Goal: Information Seeking & Learning: Learn about a topic

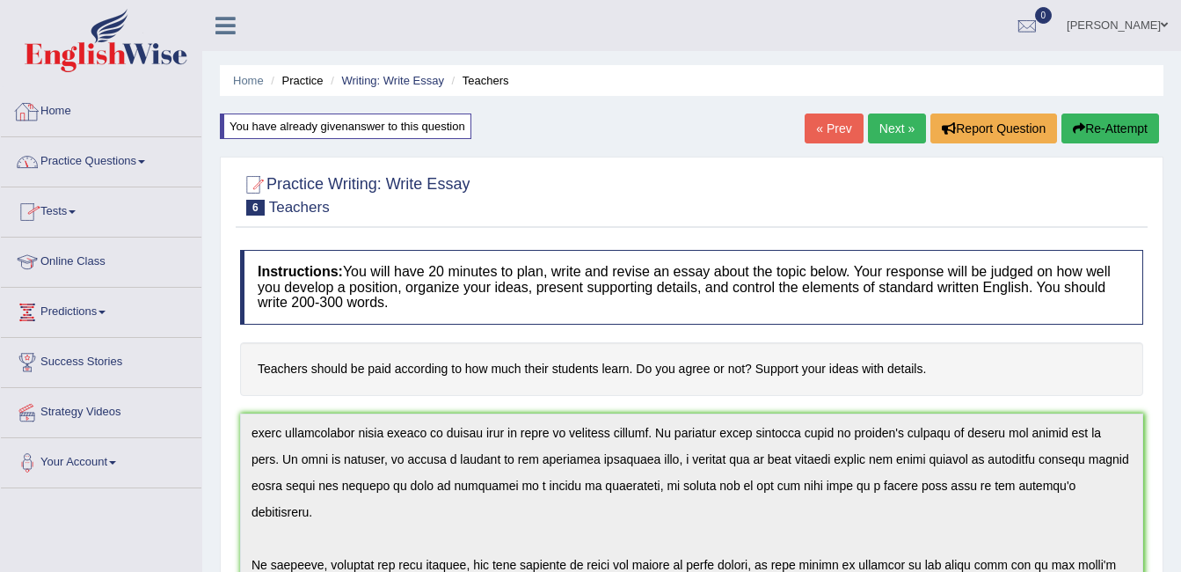
click at [34, 102] on div at bounding box center [27, 111] width 26 height 26
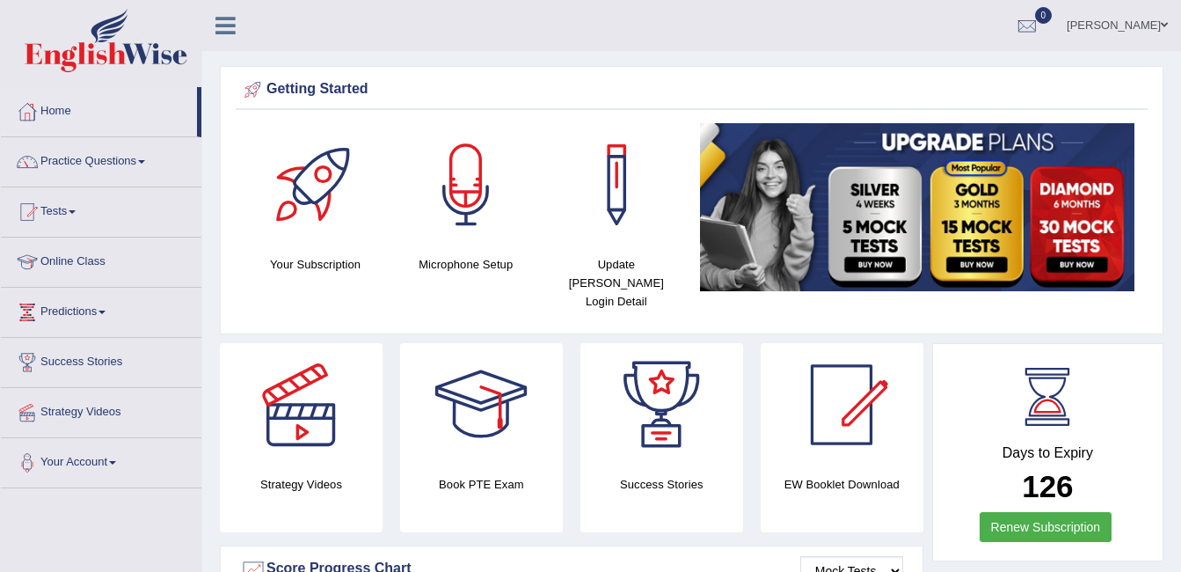
click at [1120, 25] on link "[PERSON_NAME]" at bounding box center [1116, 23] width 127 height 46
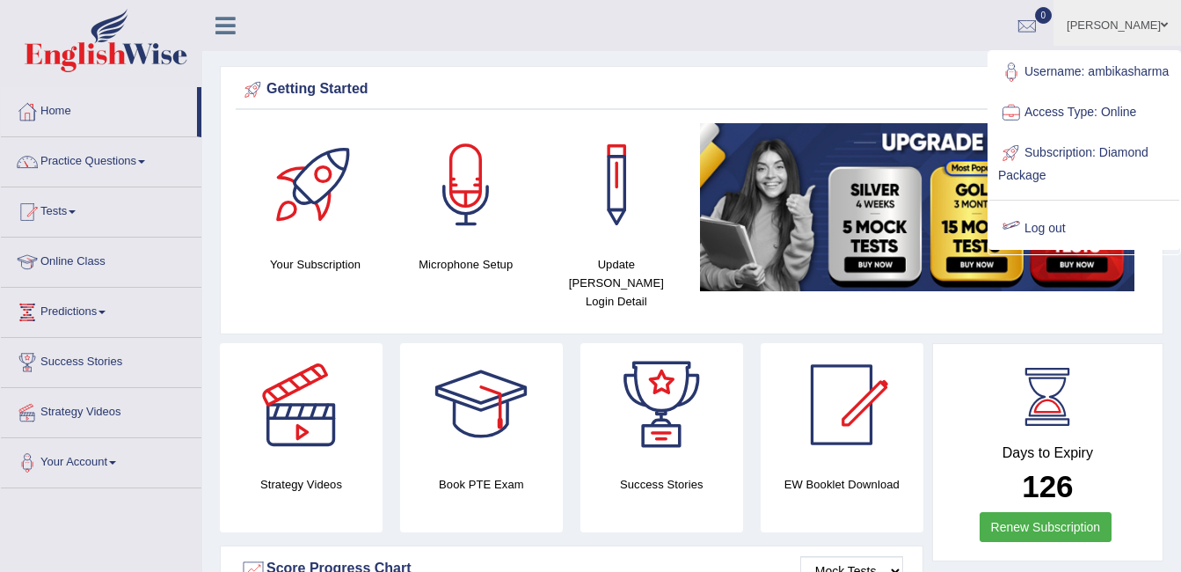
click at [1040, 243] on link "Log out" at bounding box center [1084, 228] width 190 height 40
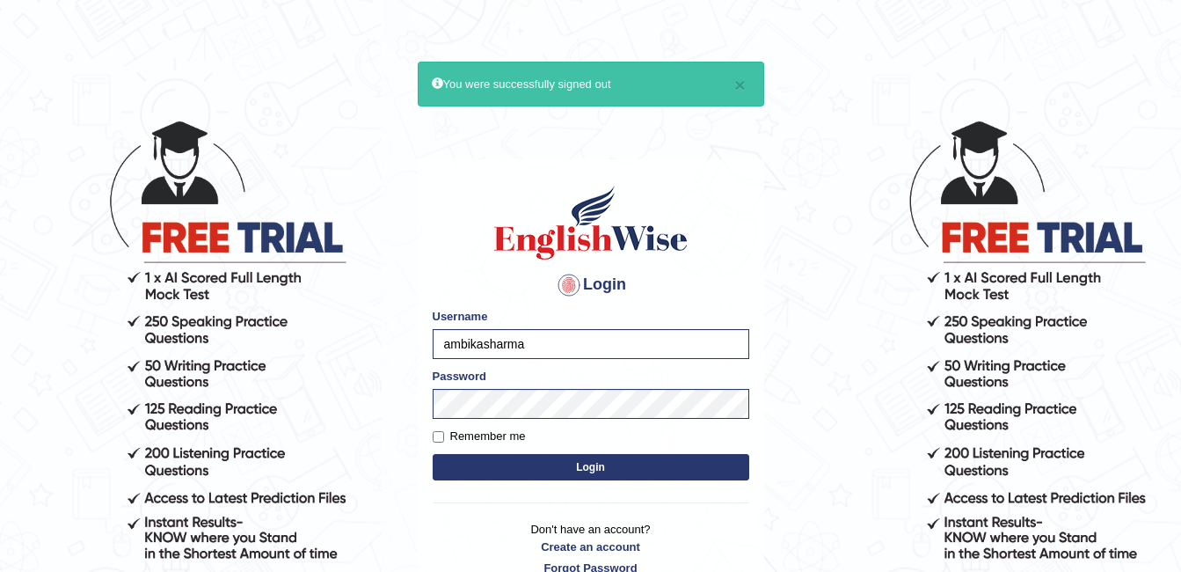
click at [526, 343] on input "ambikasharma" at bounding box center [591, 344] width 317 height 30
type input "a"
type input "Maria1224"
click at [580, 471] on button "Login" at bounding box center [591, 467] width 317 height 26
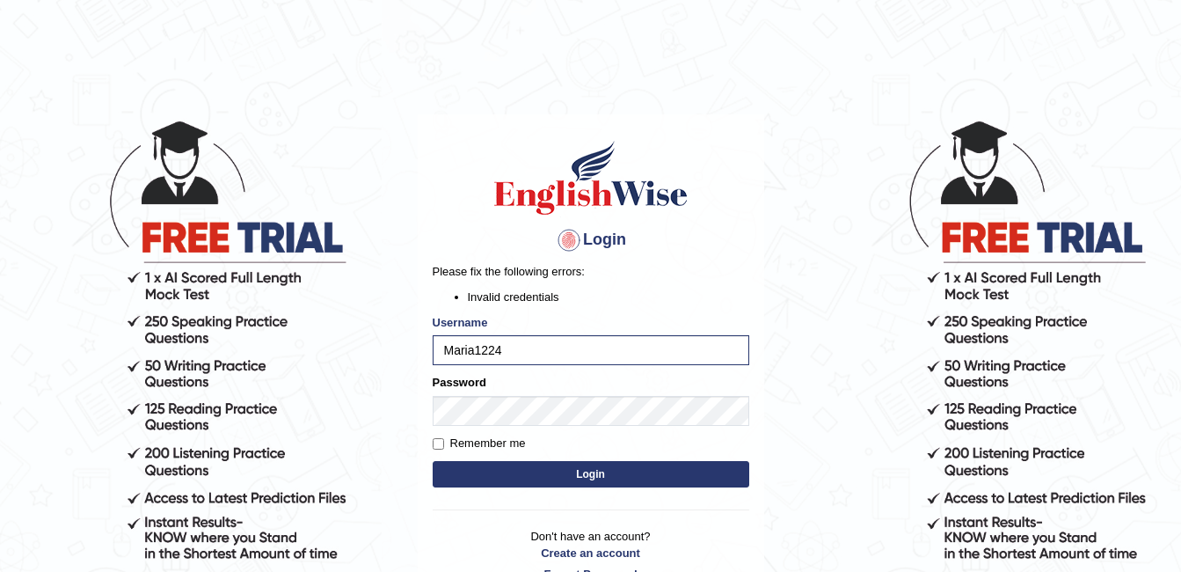
click at [455, 219] on div "Login Please fix the following errors: Invalid credentials Username Maria1224 P…" at bounding box center [591, 360] width 346 height 492
click at [522, 342] on input "Maria1224" at bounding box center [591, 350] width 317 height 30
type input "M"
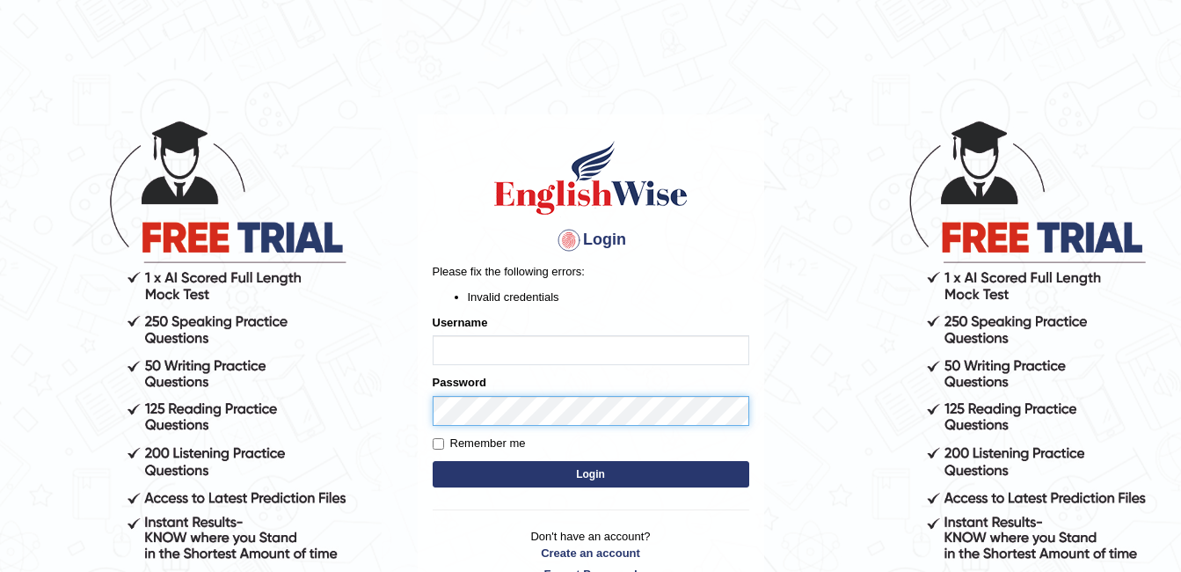
click at [490, 412] on div "Password" at bounding box center [591, 399] width 317 height 51
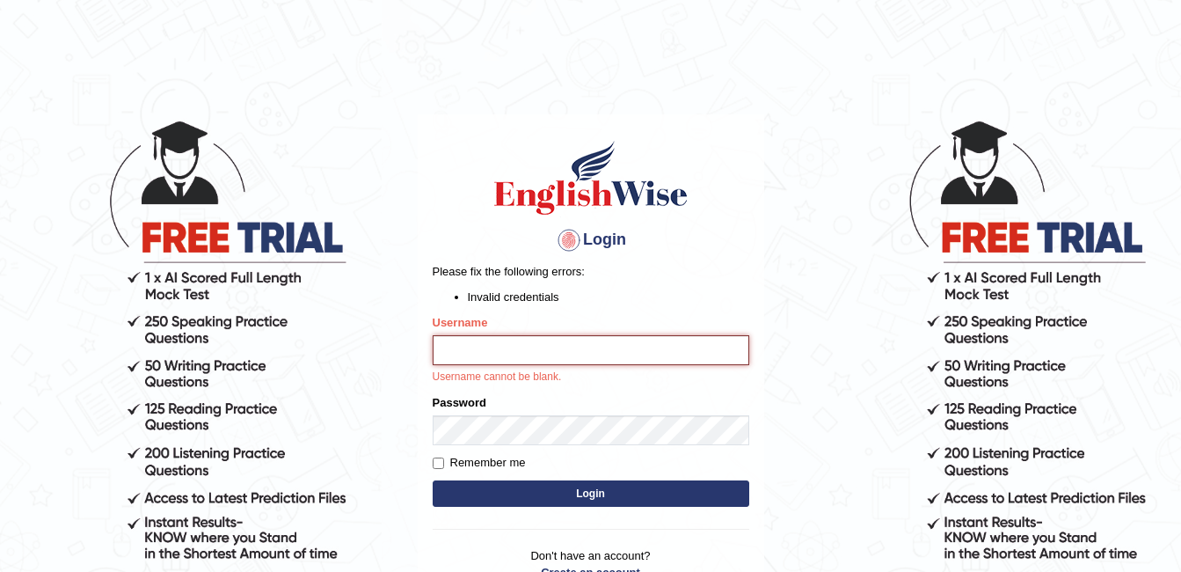
type input "ambikasharma"
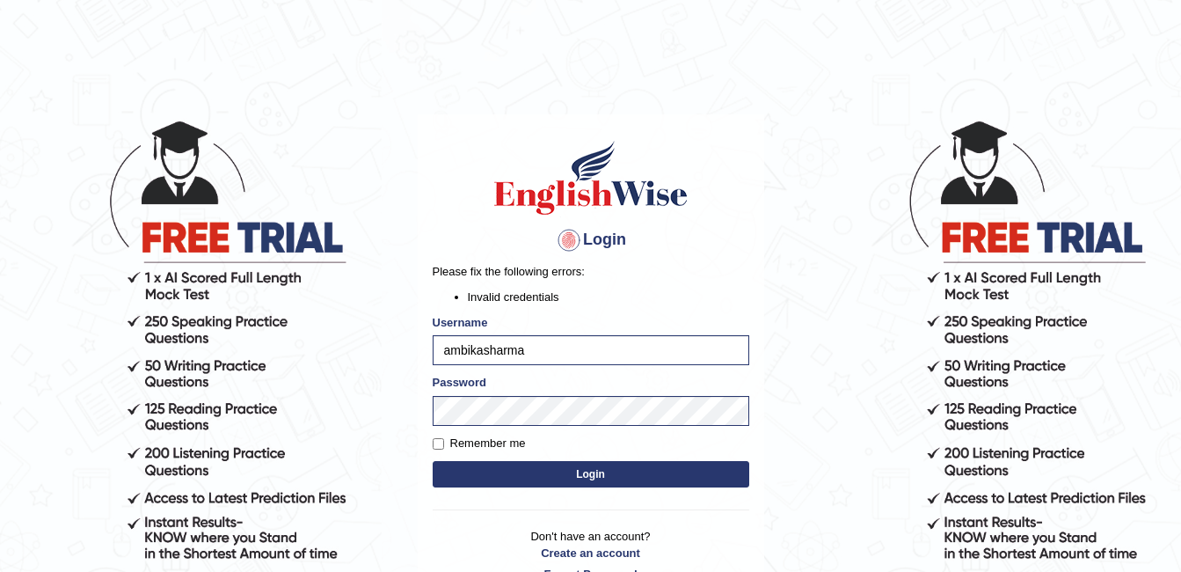
click at [479, 444] on label "Remember me" at bounding box center [479, 443] width 93 height 18
click at [444, 444] on input "Remember me" at bounding box center [438, 443] width 11 height 11
checkbox input "true"
click at [538, 476] on button "Login" at bounding box center [591, 474] width 317 height 26
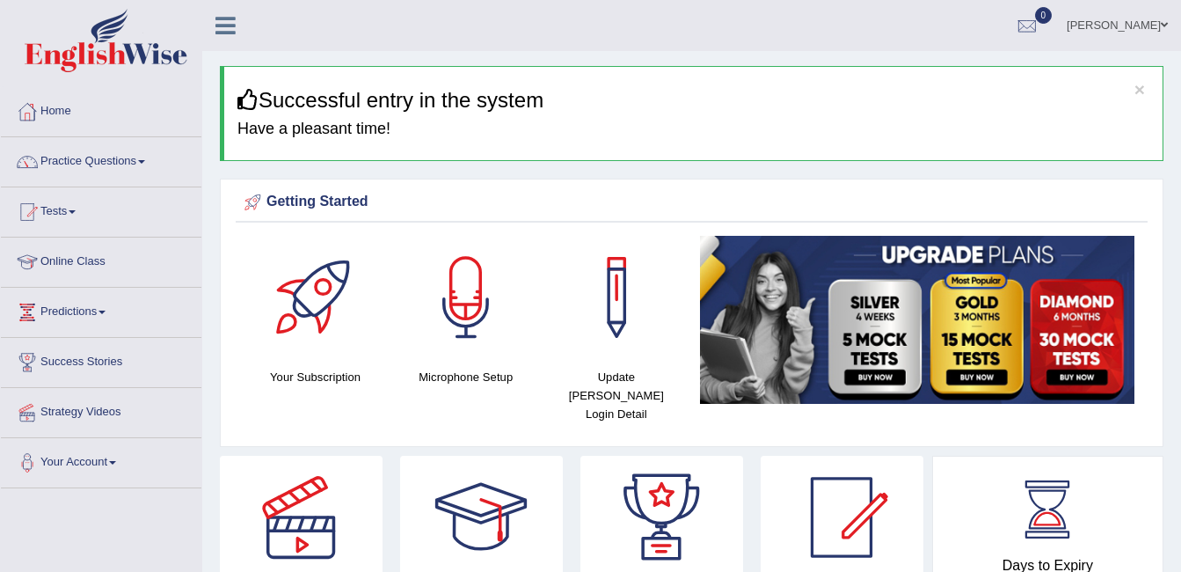
click at [60, 254] on link "Online Class" at bounding box center [101, 259] width 200 height 44
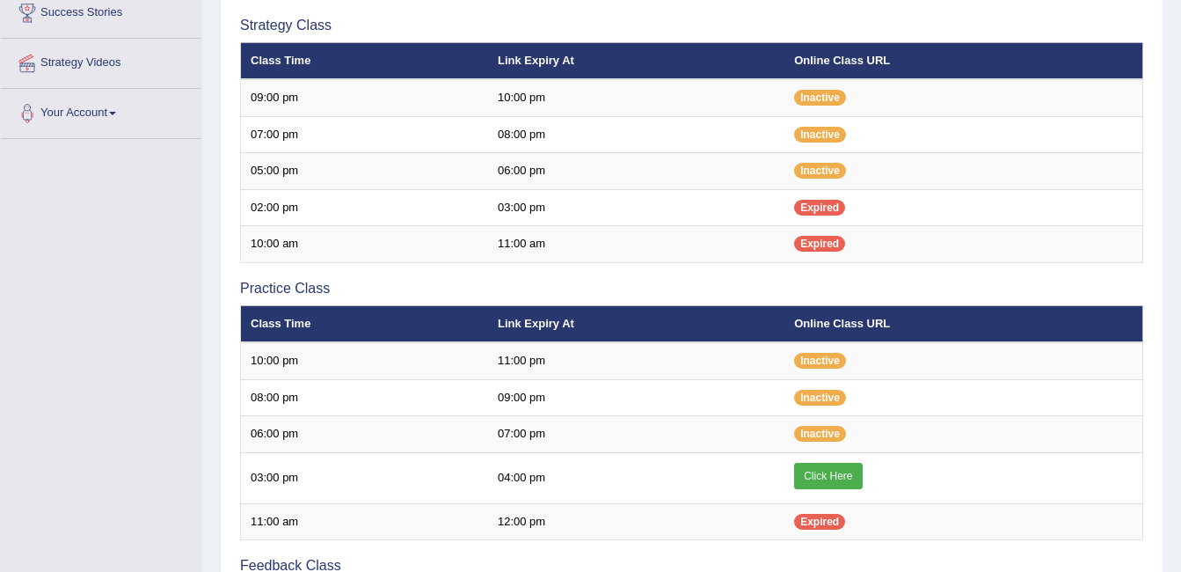
scroll to position [355, 0]
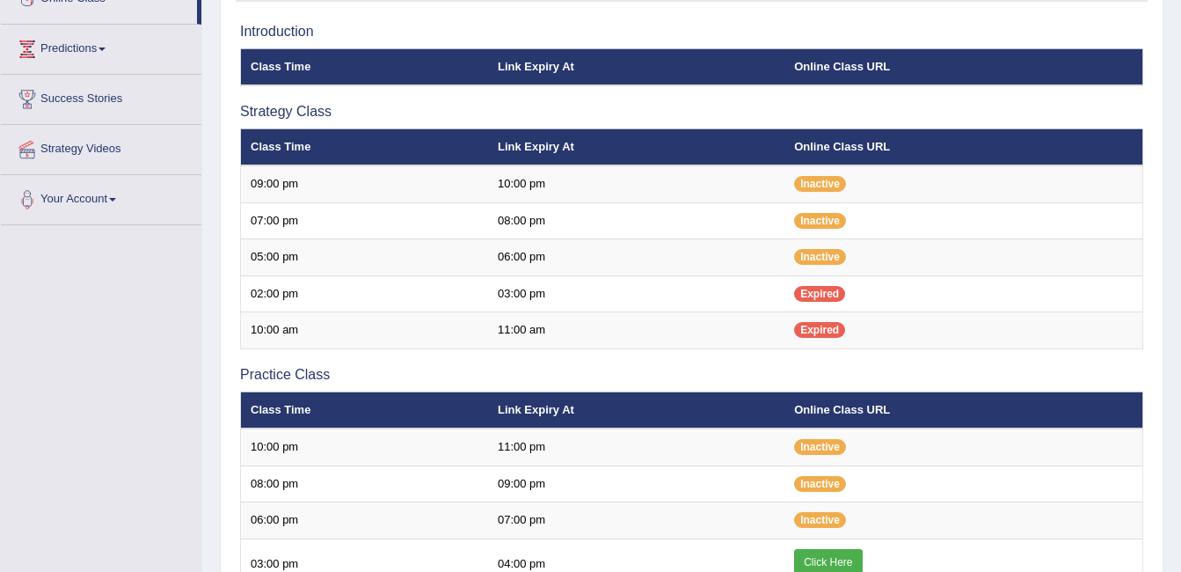
scroll to position [268, 0]
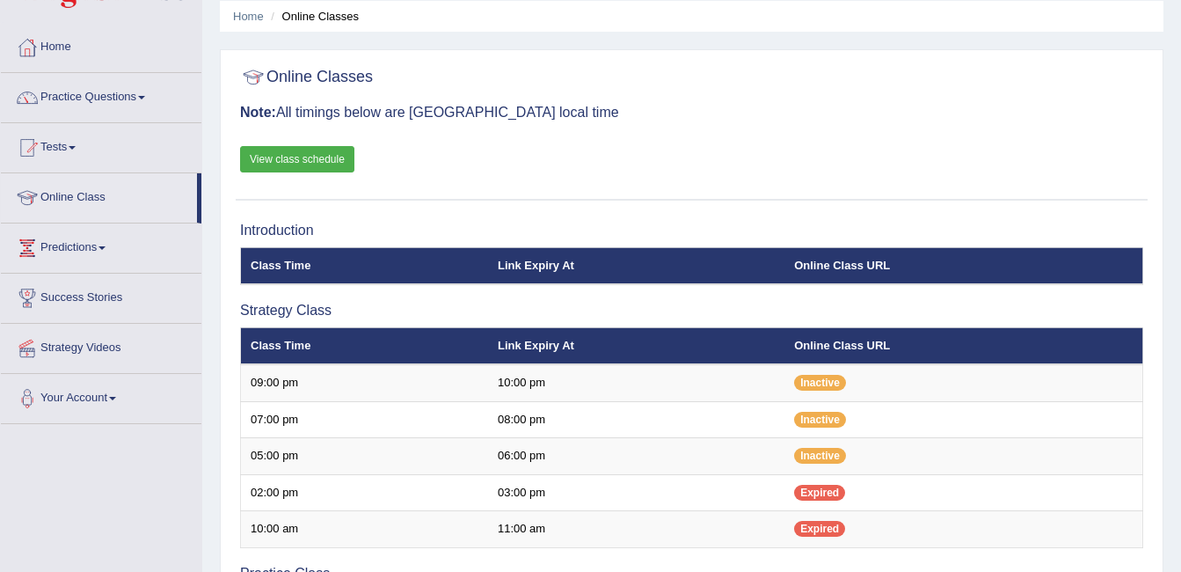
scroll to position [69, 0]
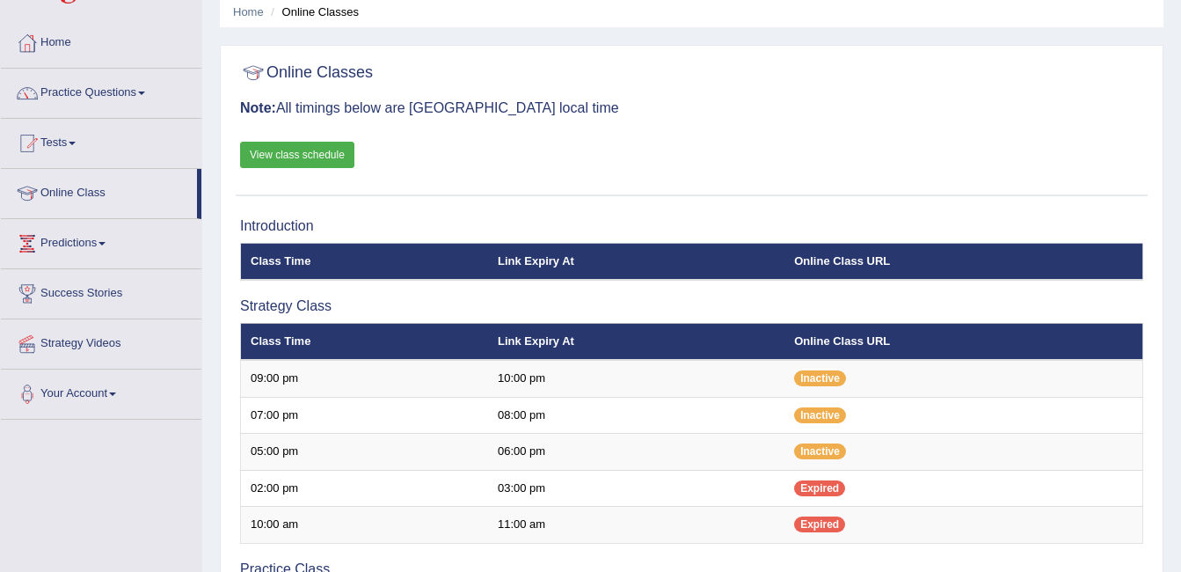
click at [322, 145] on link "View class schedule" at bounding box center [297, 155] width 114 height 26
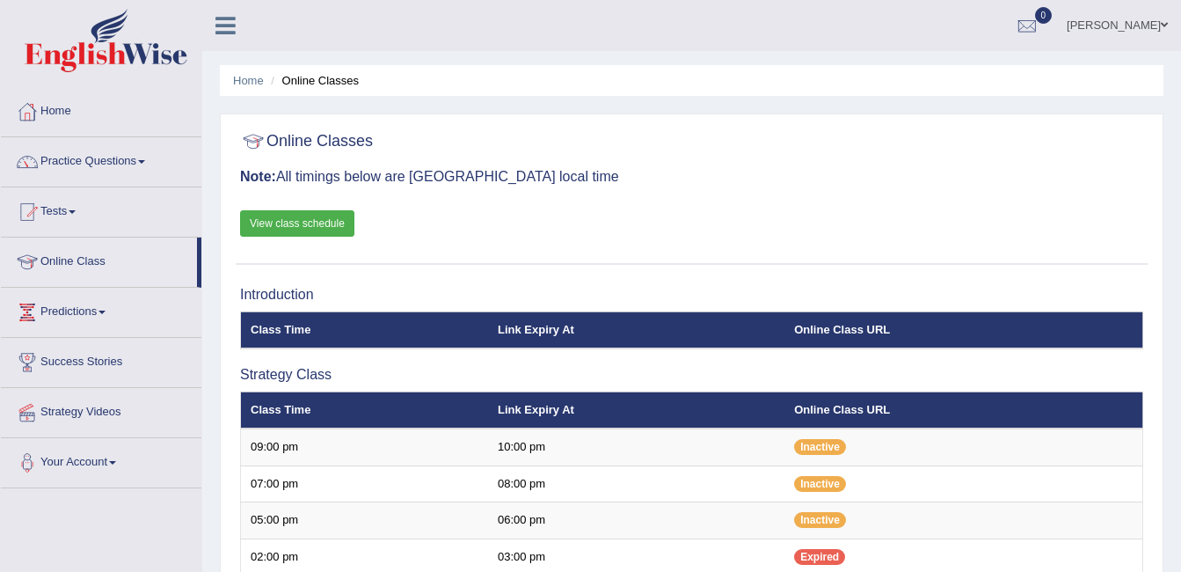
scroll to position [69, 0]
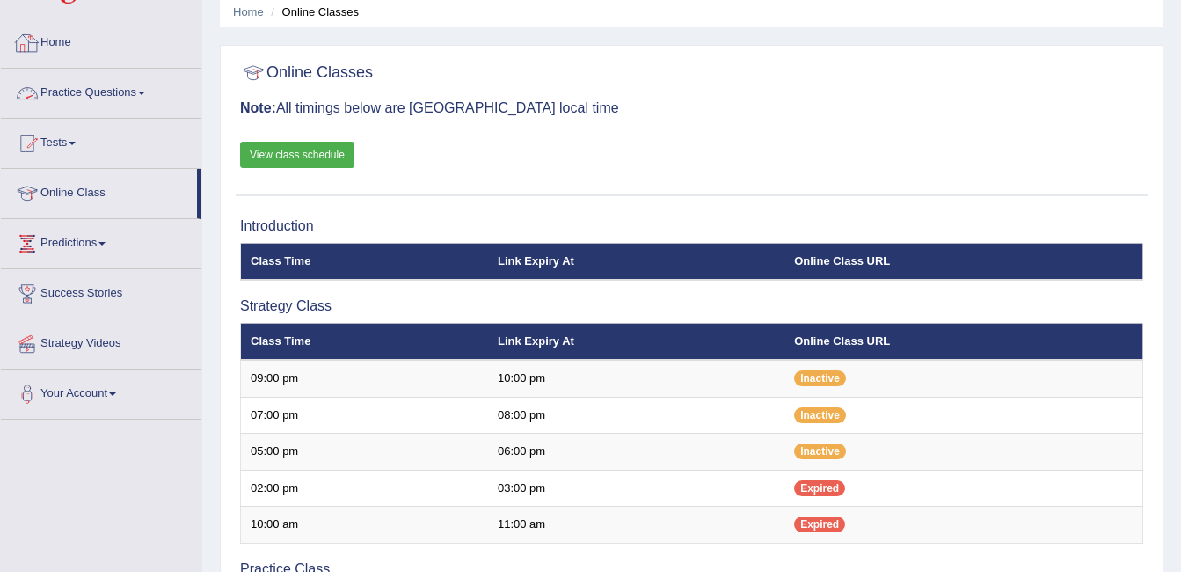
click at [81, 46] on link "Home" at bounding box center [101, 40] width 200 height 44
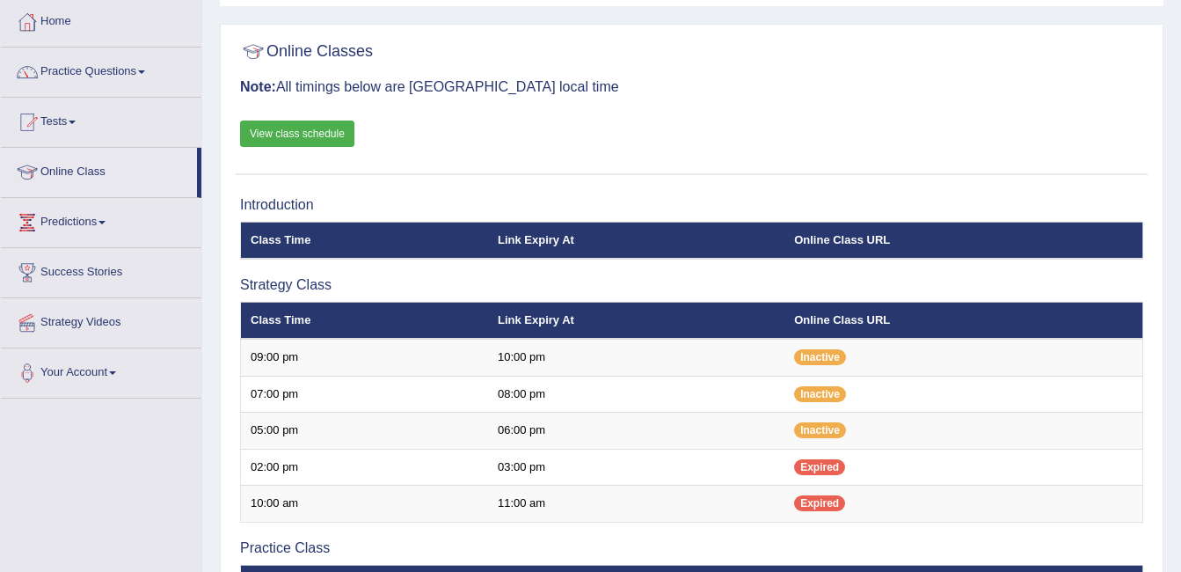
scroll to position [98, 0]
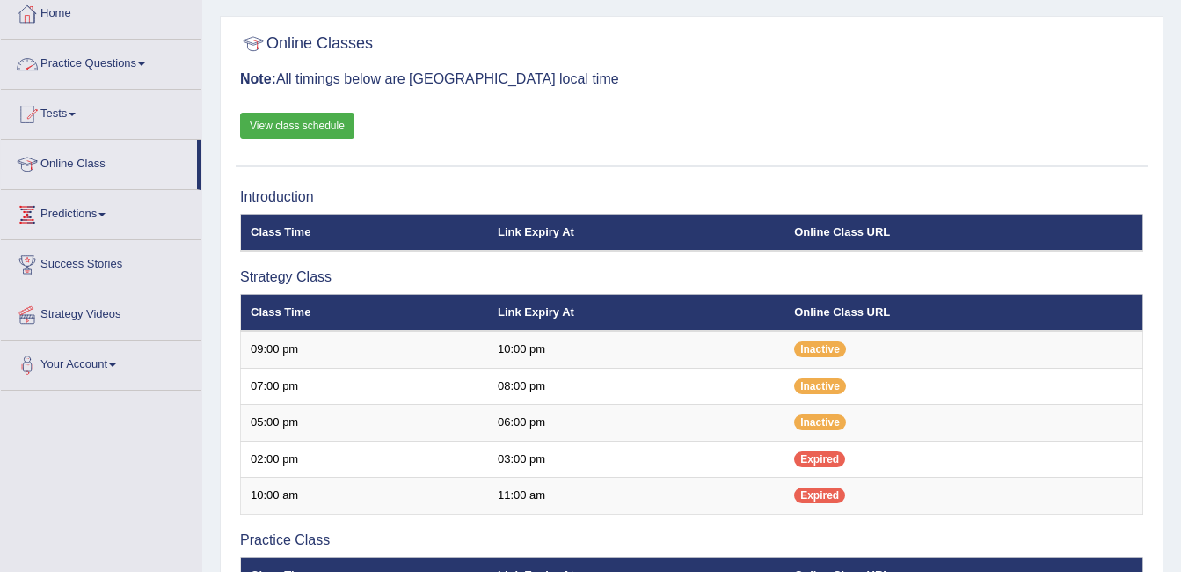
click at [45, 18] on link "Home" at bounding box center [101, 11] width 200 height 44
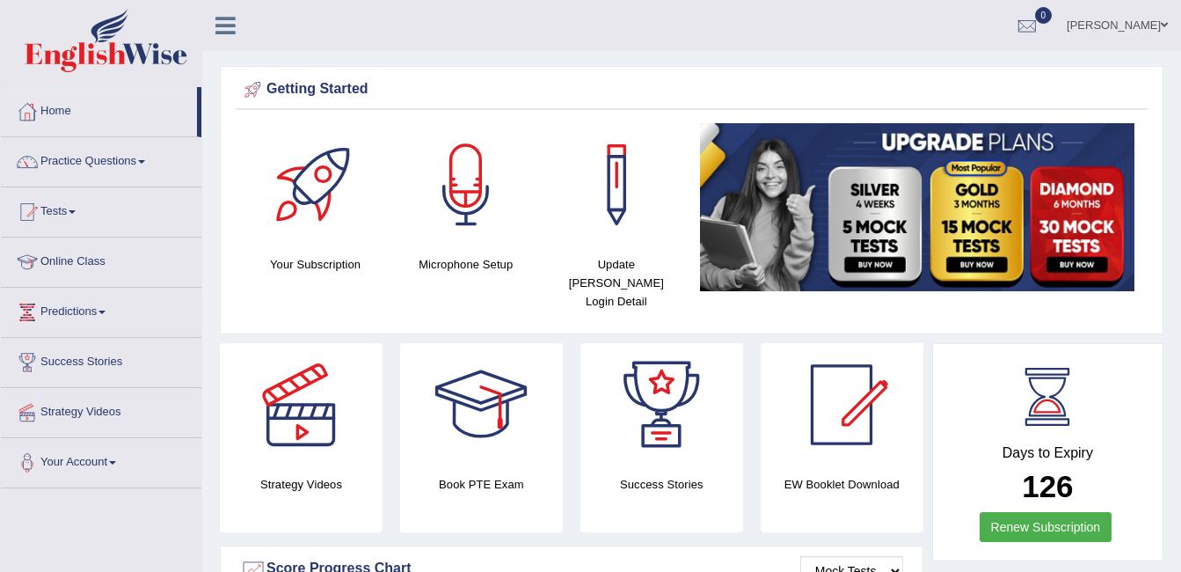
click at [465, 215] on div at bounding box center [465, 184] width 123 height 123
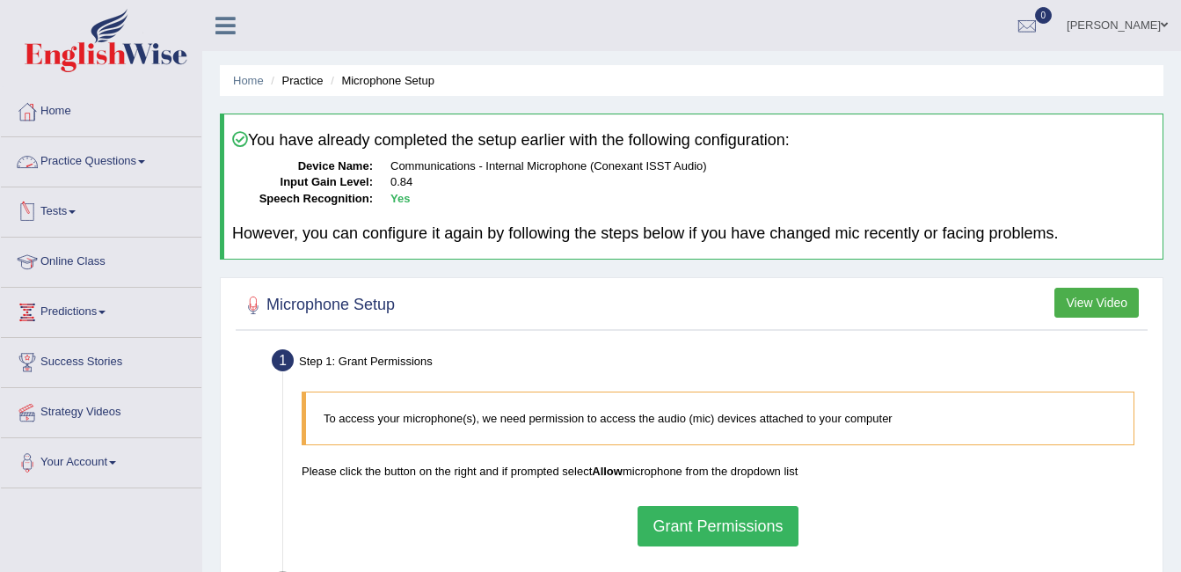
click at [118, 159] on link "Practice Questions" at bounding box center [101, 159] width 200 height 44
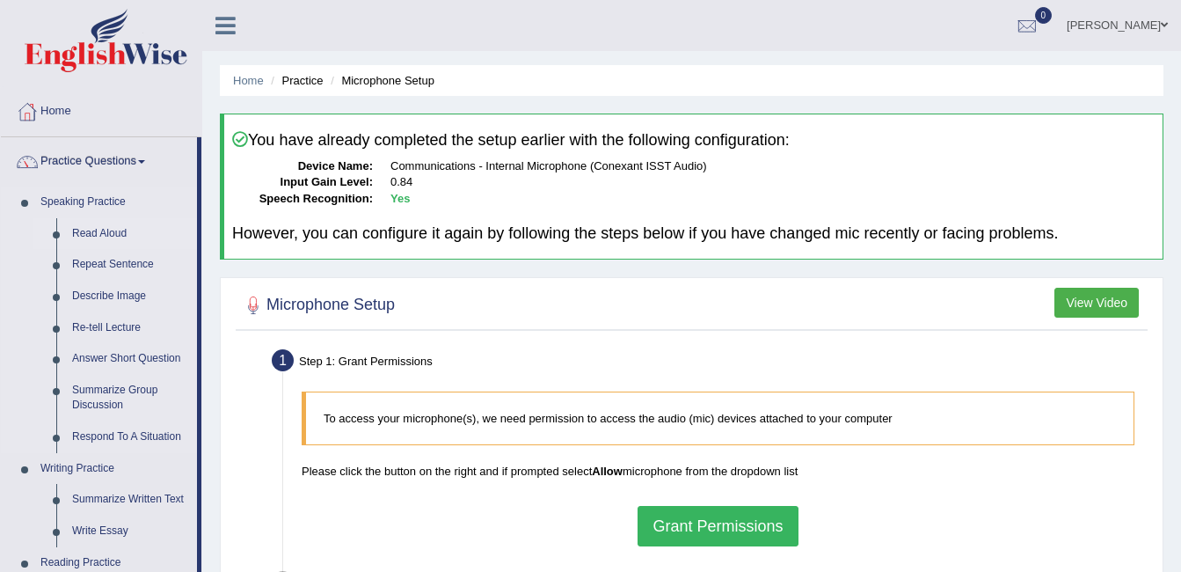
click at [108, 232] on link "Read Aloud" at bounding box center [130, 234] width 133 height 32
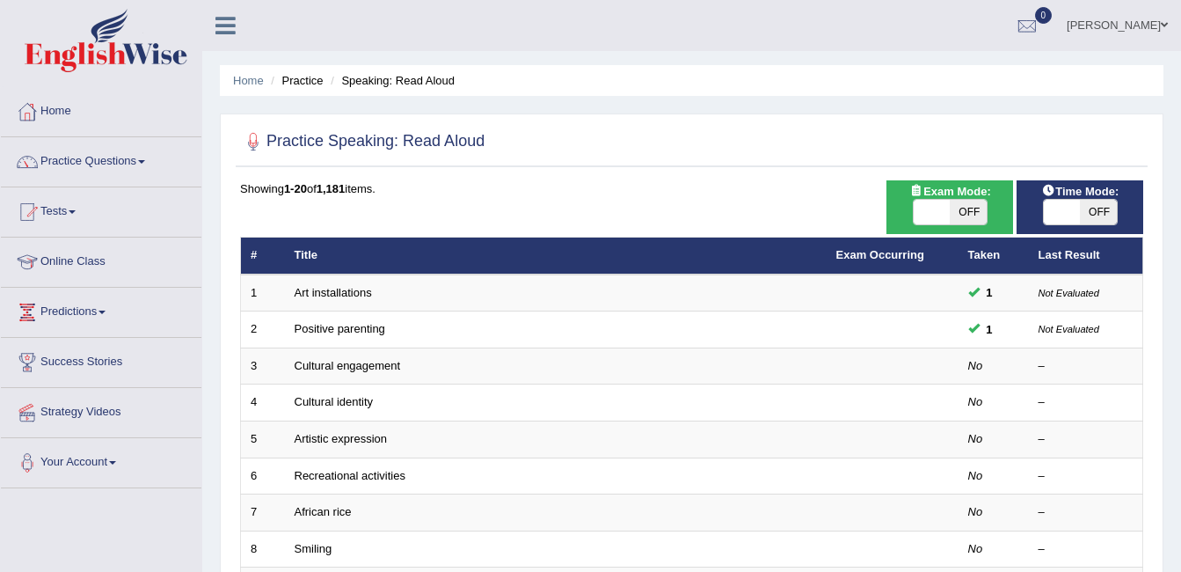
click at [1108, 23] on link "[PERSON_NAME]" at bounding box center [1116, 23] width 127 height 46
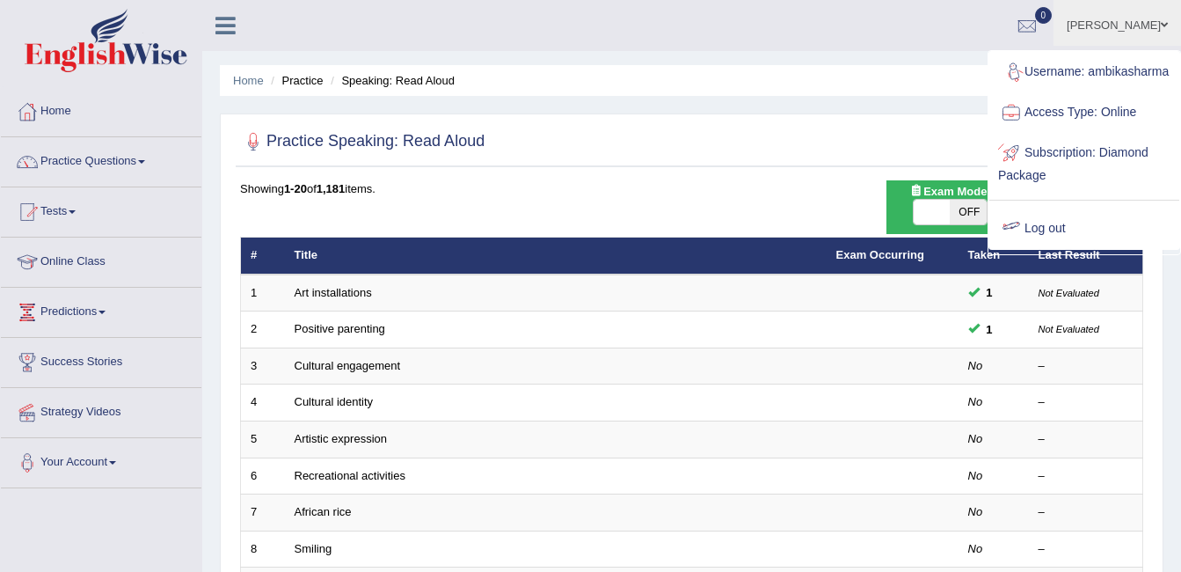
click at [1038, 242] on link "Log out" at bounding box center [1084, 228] width 190 height 40
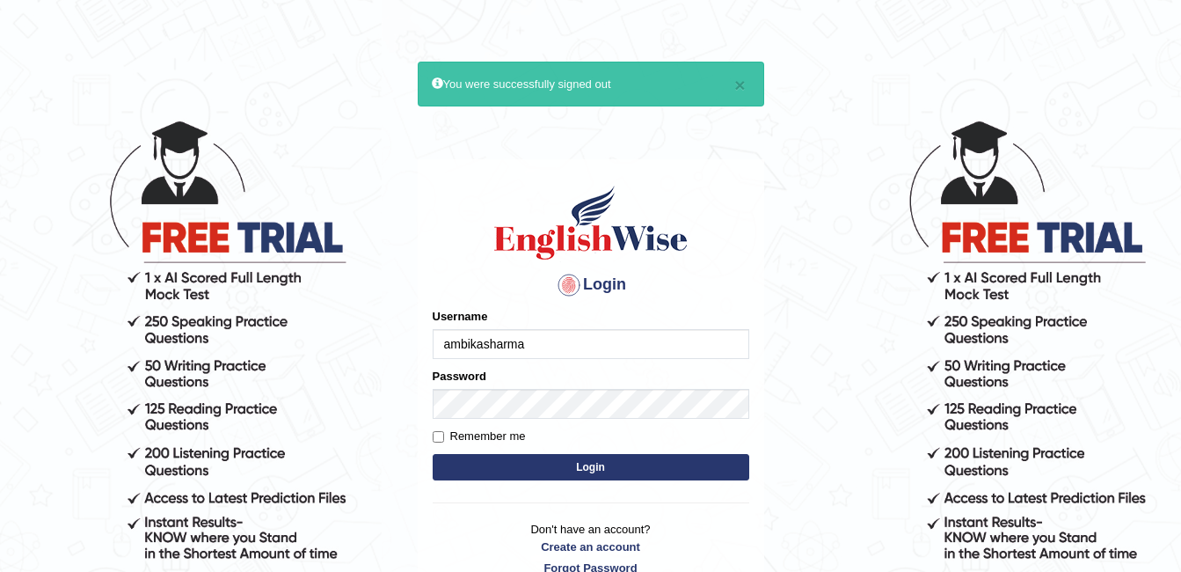
click at [568, 353] on input "ambikasharma" at bounding box center [591, 344] width 317 height 30
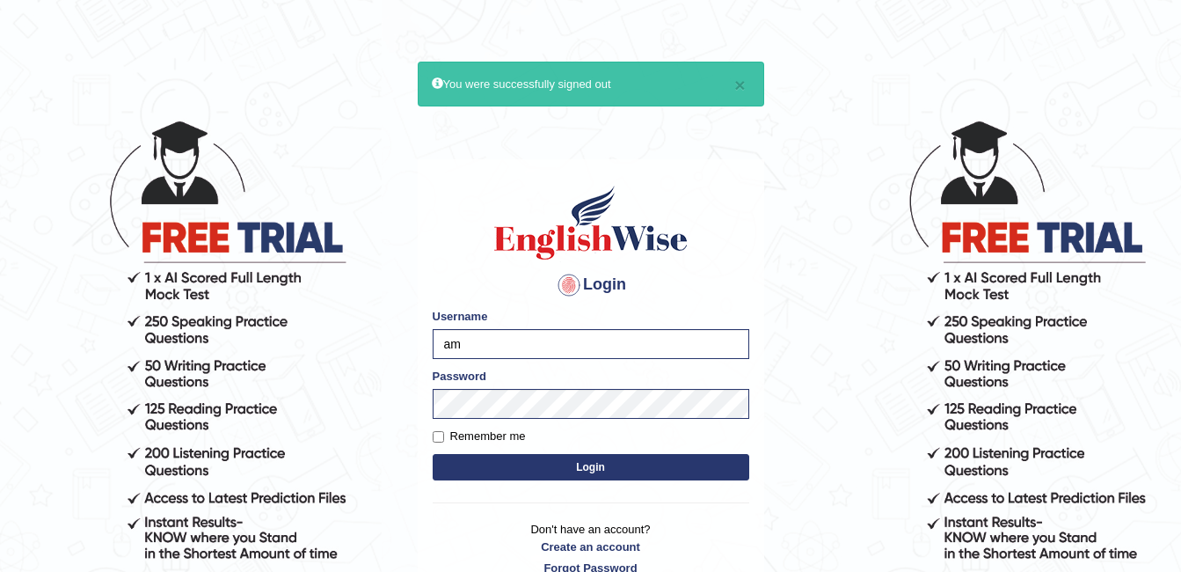
type input "a"
type input "Maria1224"
click at [622, 468] on button "Login" at bounding box center [591, 467] width 317 height 26
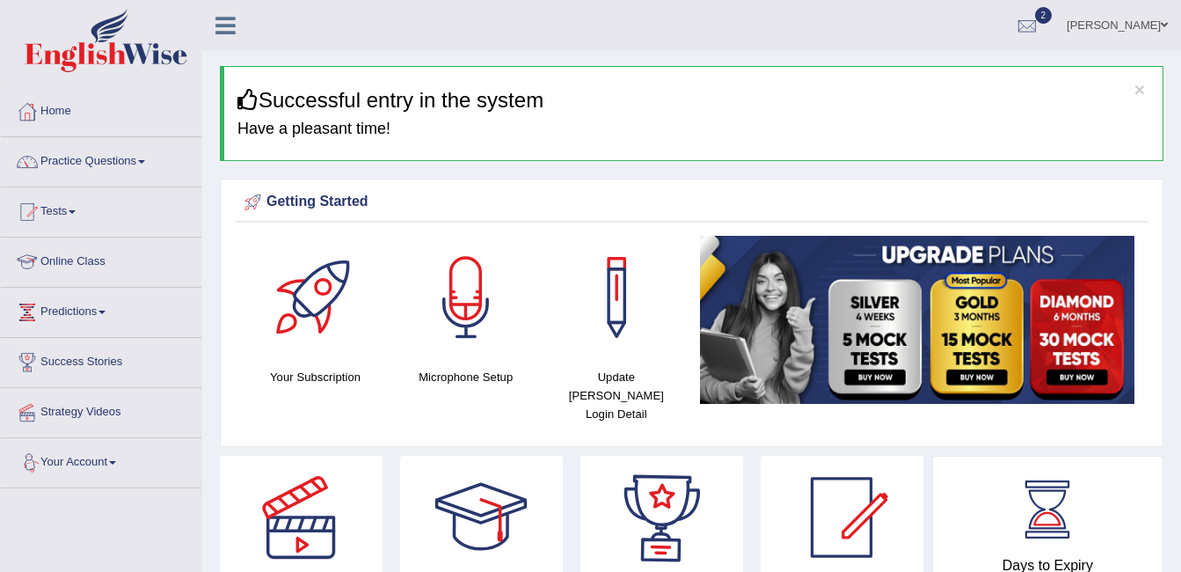
drag, startPoint x: 0, startPoint y: 0, endPoint x: 57, endPoint y: 262, distance: 268.2
click at [57, 262] on link "Online Class" at bounding box center [101, 259] width 200 height 44
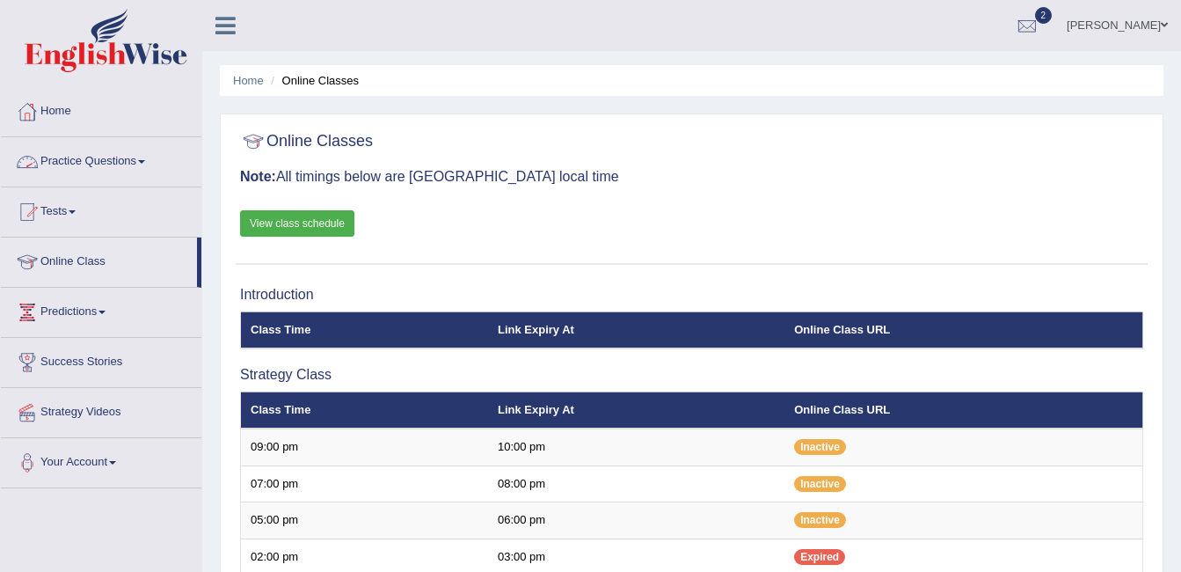
click at [149, 156] on link "Practice Questions" at bounding box center [101, 159] width 200 height 44
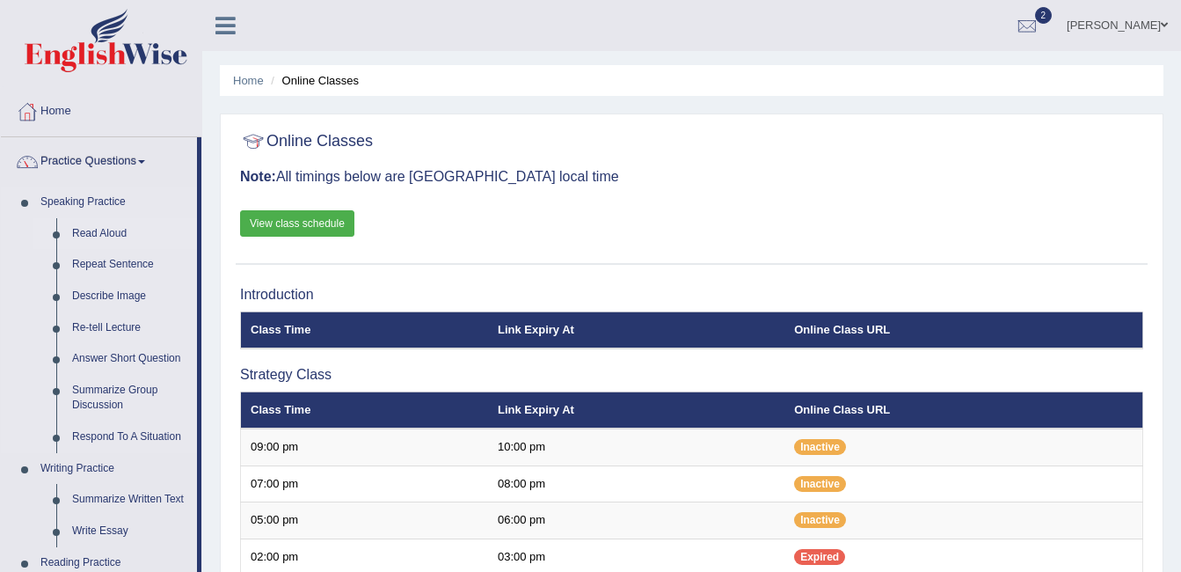
click at [93, 226] on link "Read Aloud" at bounding box center [130, 234] width 133 height 32
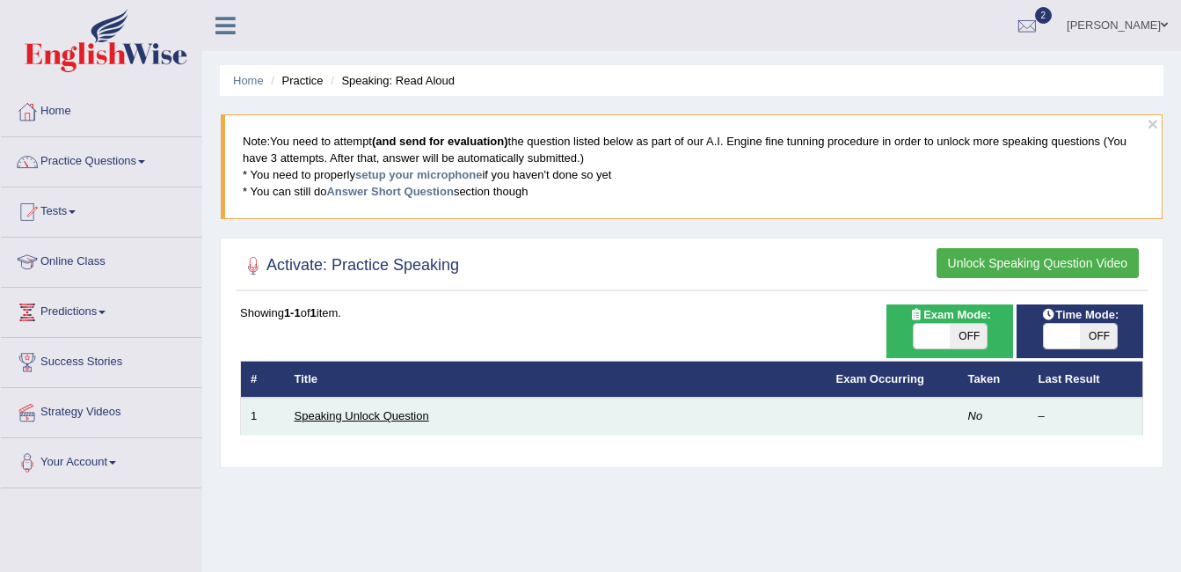
click at [366, 415] on link "Speaking Unlock Question" at bounding box center [362, 415] width 135 height 13
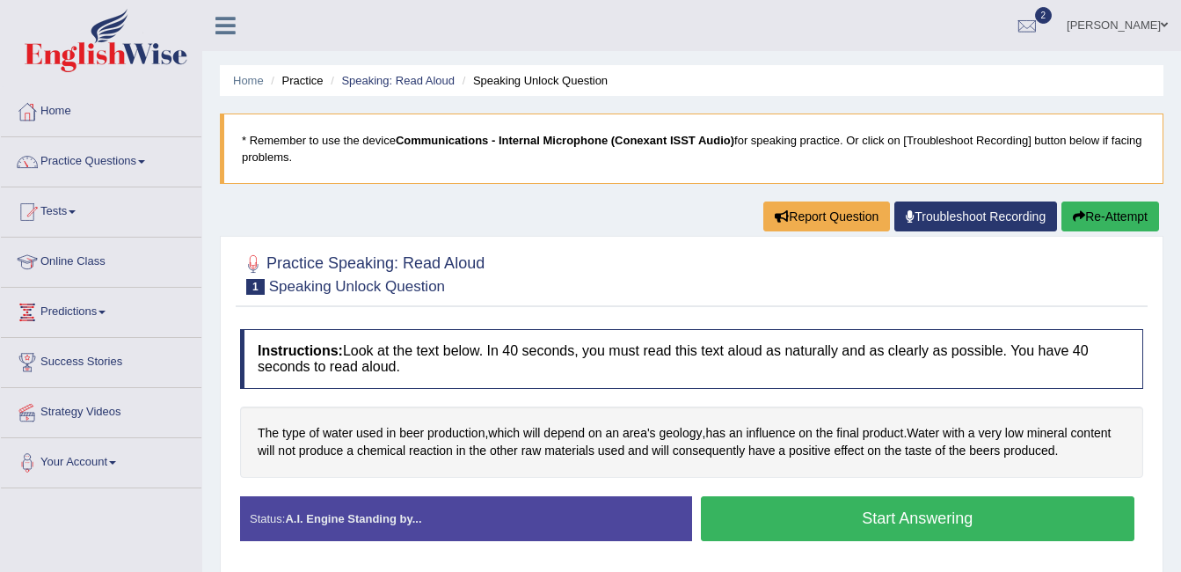
click at [876, 531] on button "Start Answering" at bounding box center [918, 518] width 434 height 45
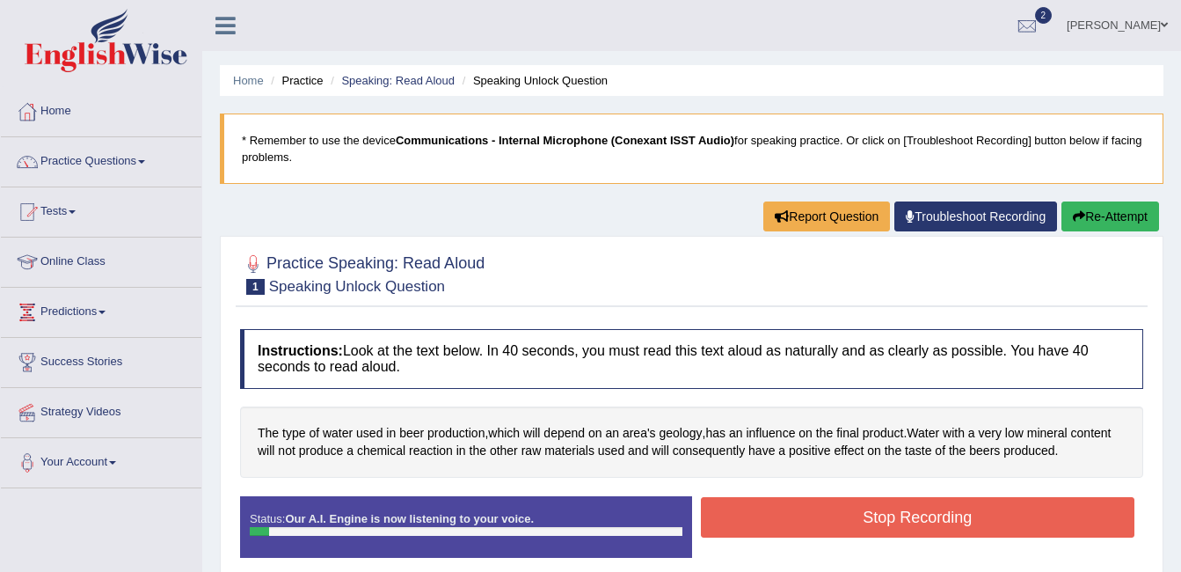
click at [870, 513] on button "Stop Recording" at bounding box center [918, 517] width 434 height 40
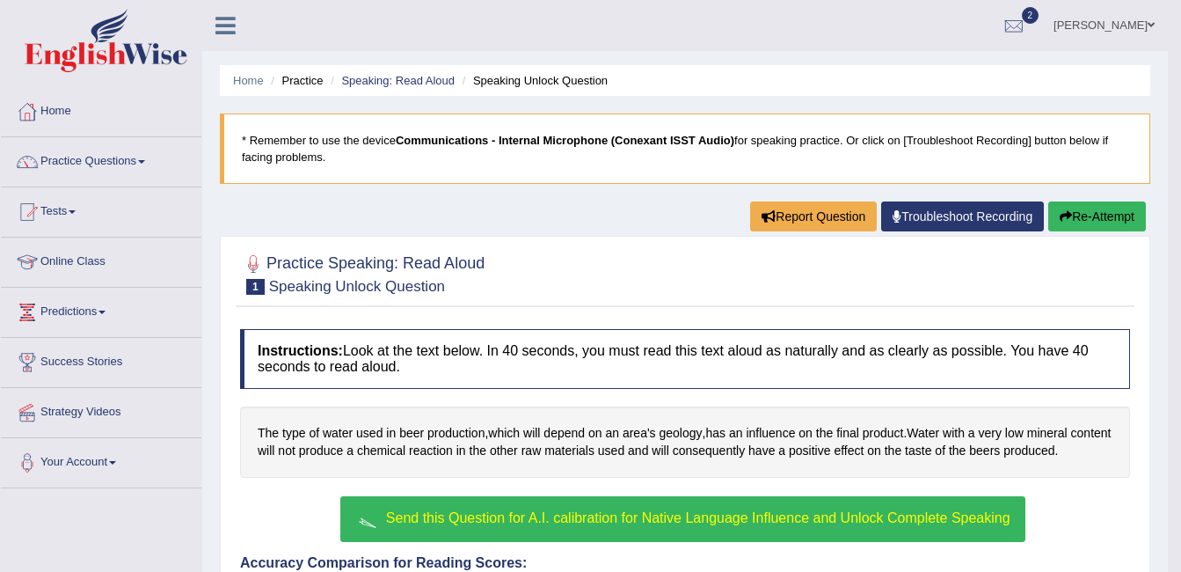
click at [572, 515] on span "Send this Question for A.I. calibration for Native Language Influence and Unloc…" at bounding box center [698, 517] width 624 height 15
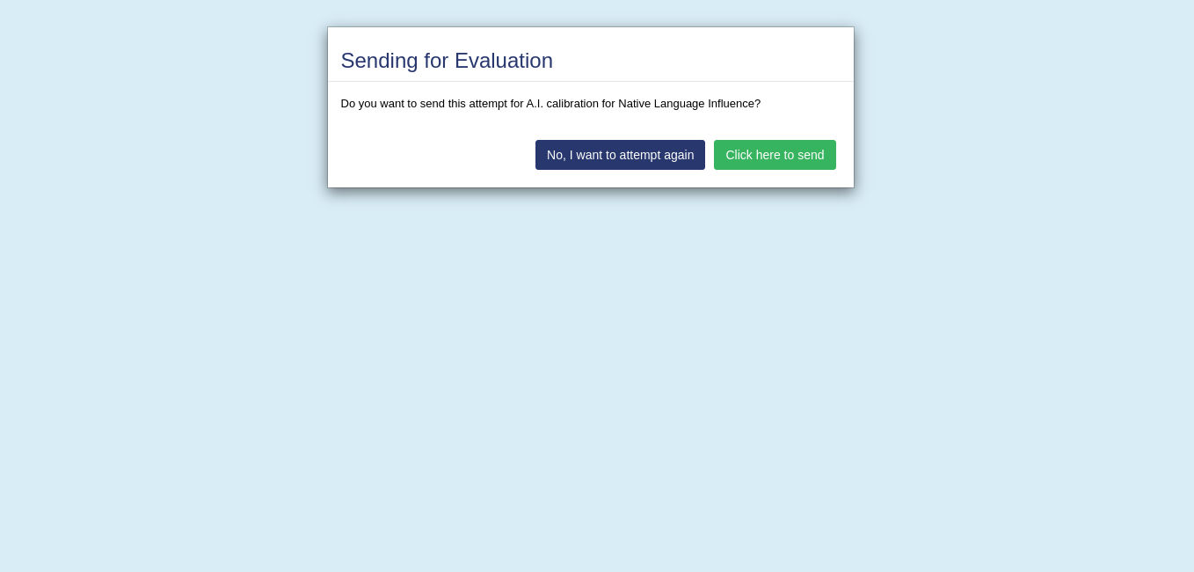
click at [767, 157] on button "Click here to send" at bounding box center [774, 155] width 121 height 30
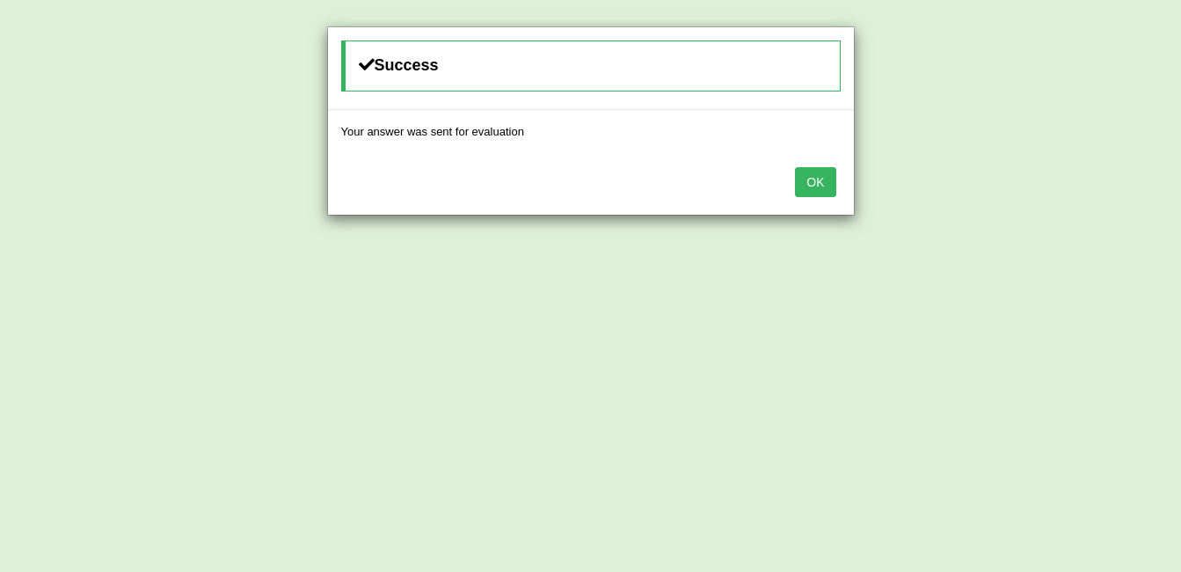
click at [820, 181] on button "OK" at bounding box center [815, 182] width 40 height 30
